Goal: Task Accomplishment & Management: Complete application form

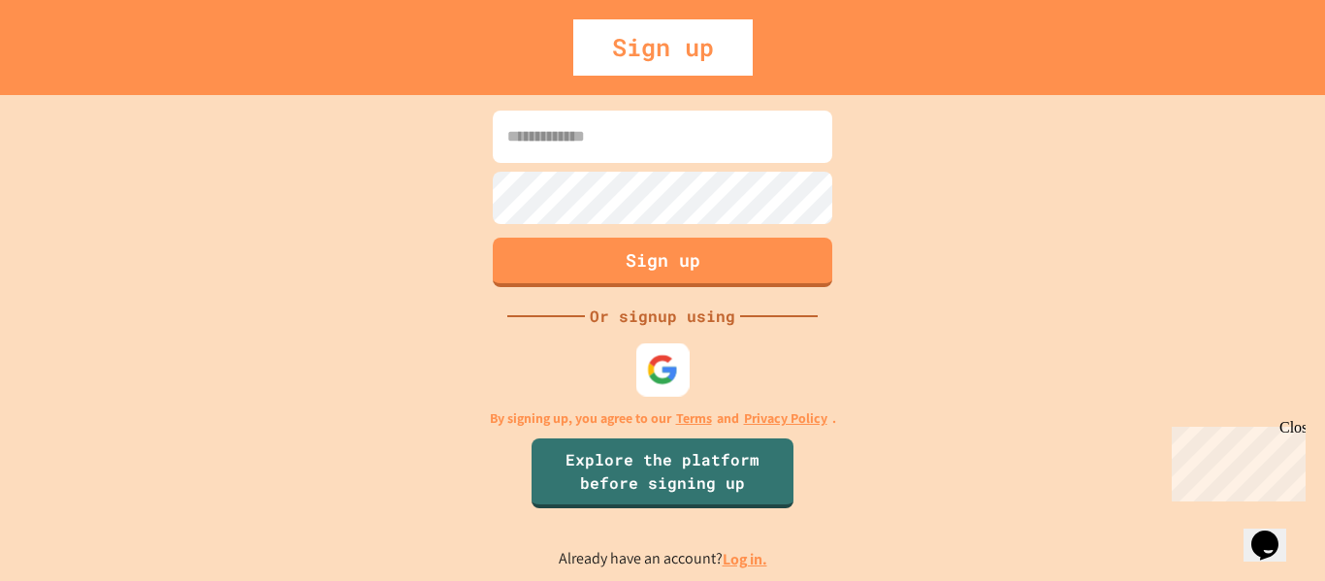
click at [657, 385] on img at bounding box center [663, 369] width 32 height 32
click at [1294, 432] on div "Close" at bounding box center [1291, 431] width 24 height 24
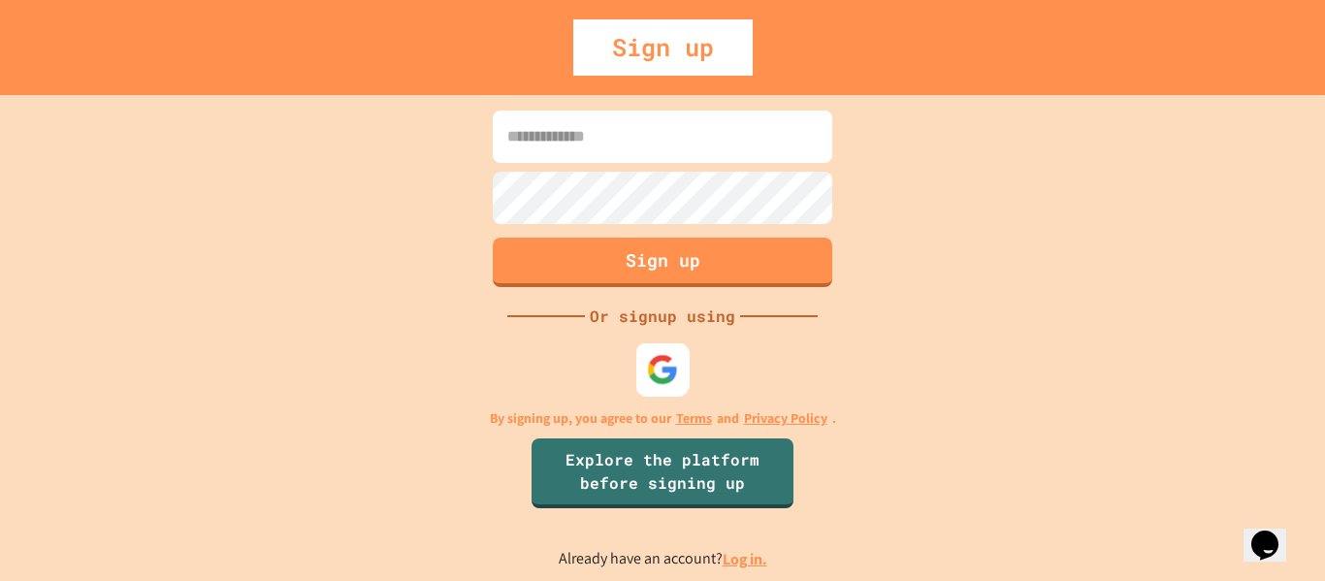
click at [650, 374] on img at bounding box center [663, 369] width 32 height 32
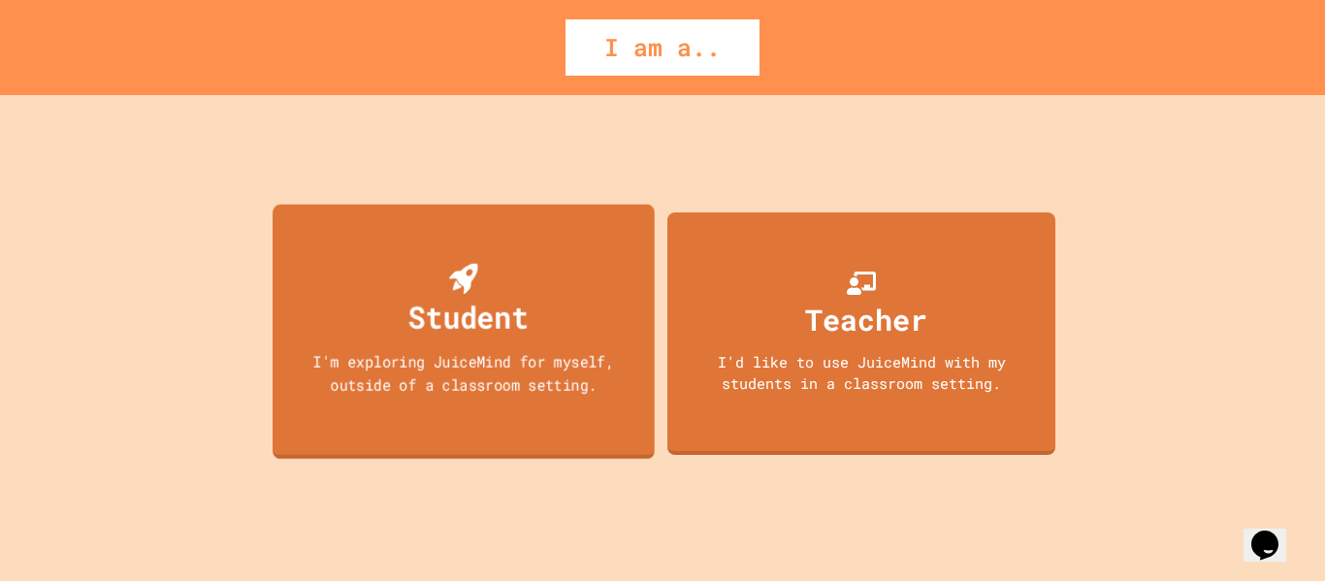
click at [490, 403] on div "Student I'm exploring JuiceMind for myself, outside of a classroom setting." at bounding box center [463, 331] width 382 height 255
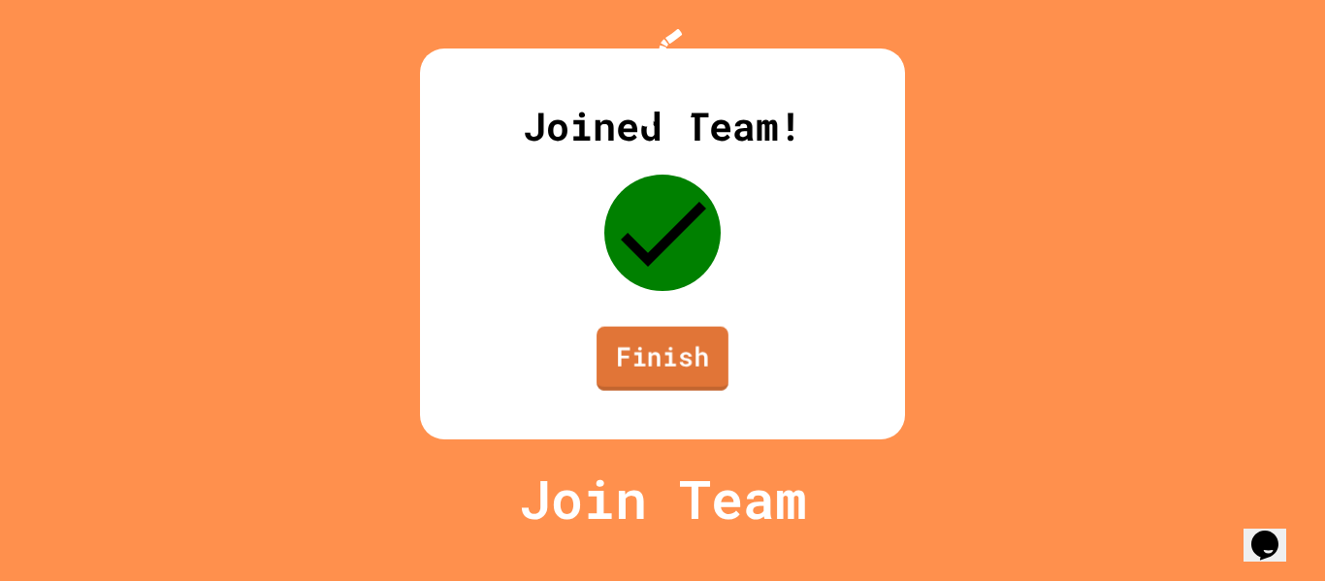
click at [653, 391] on link "Finish" at bounding box center [662, 359] width 132 height 64
